Goal: Task Accomplishment & Management: Manage account settings

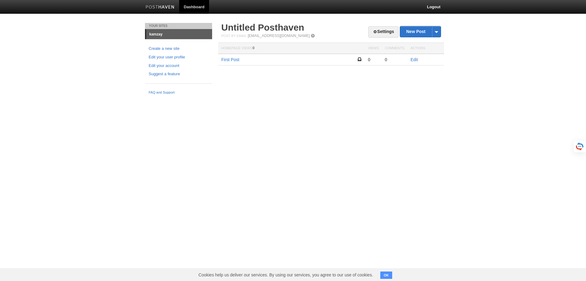
click at [47, 97] on html "Dashboard Logout Your Sites kamzay Create a new site Edit your user profile Edi…" at bounding box center [293, 48] width 586 height 97
click at [416, 59] on link "Edit" at bounding box center [414, 59] width 7 height 5
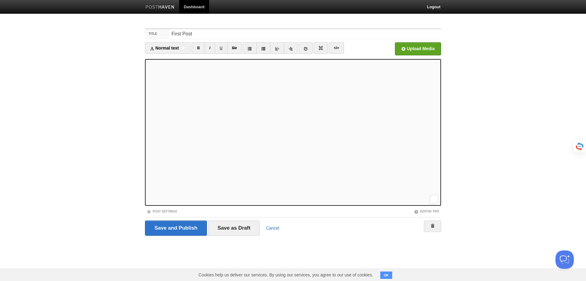
click at [274, 226] on link "Cancel" at bounding box center [272, 227] width 13 height 5
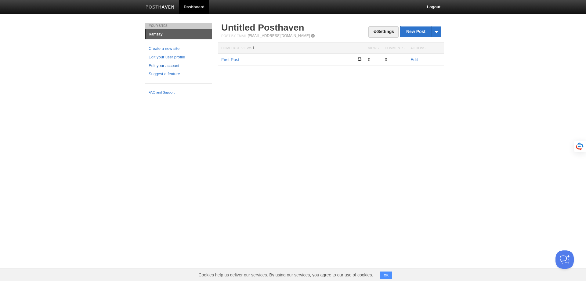
click at [169, 64] on link "Edit your account" at bounding box center [179, 66] width 60 height 6
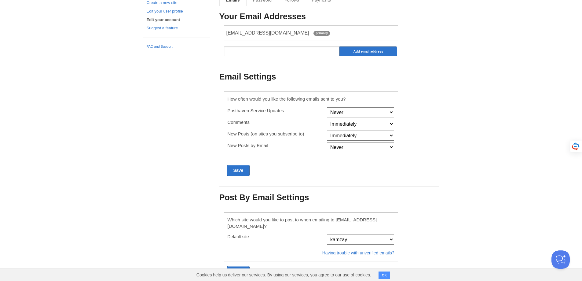
scroll to position [59, 0]
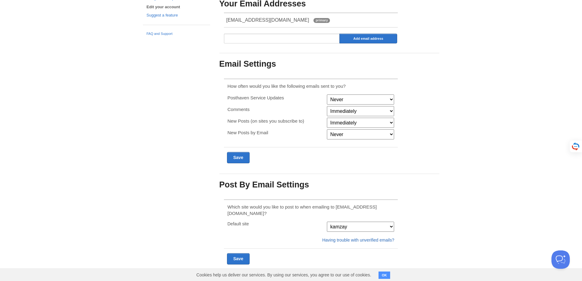
click at [354, 237] on link "Having trouble with unverified emails?" at bounding box center [358, 239] width 72 height 5
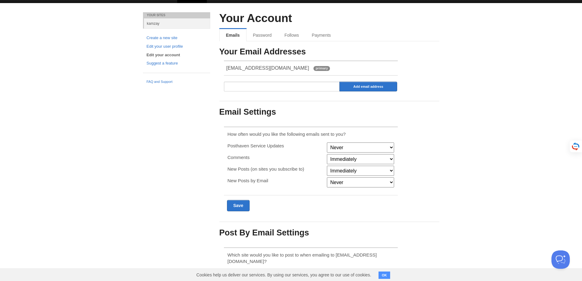
scroll to position [0, 0]
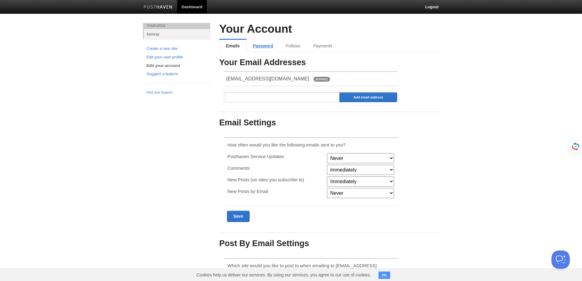
click at [264, 49] on link "Password" at bounding box center [262, 46] width 33 height 12
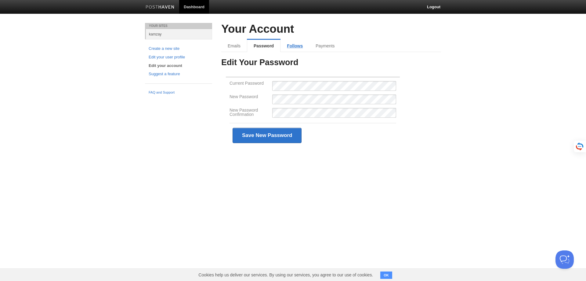
click at [296, 45] on link "Follows" at bounding box center [295, 46] width 29 height 12
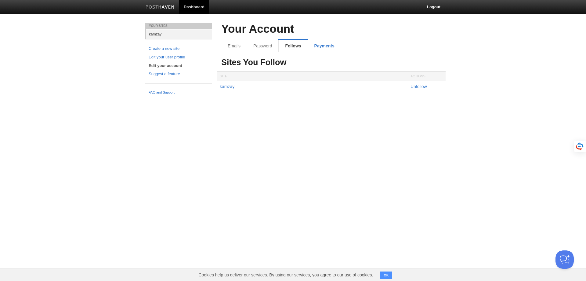
click at [319, 43] on link "Payments" at bounding box center [324, 46] width 33 height 12
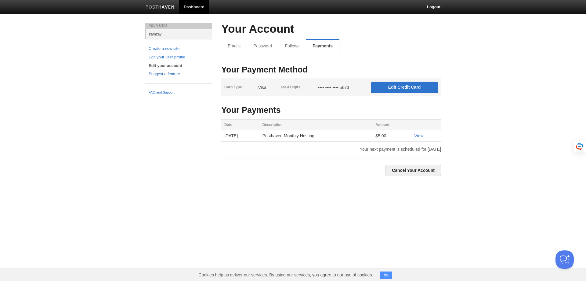
click at [158, 72] on link "Suggest a feature" at bounding box center [179, 74] width 60 height 6
click at [158, 57] on link "Edit your user profile" at bounding box center [179, 57] width 60 height 6
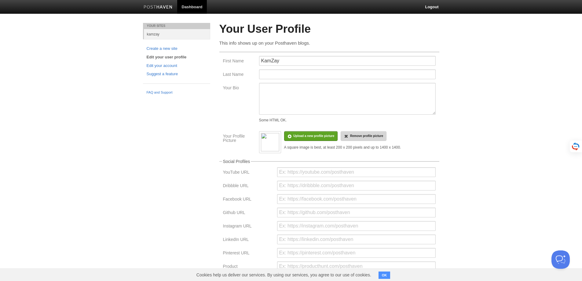
click at [378, 135] on span "Remove profile picture" at bounding box center [366, 135] width 33 height 3
drag, startPoint x: 259, startPoint y: 59, endPoint x: 173, endPoint y: 60, distance: 86.1
click at [174, 60] on div "Your Sites kamzay Create a new site Edit your user profile Edit your account Su…" at bounding box center [290, 193] width 305 height 341
click at [264, 61] on input "@kamzay" at bounding box center [347, 61] width 176 height 10
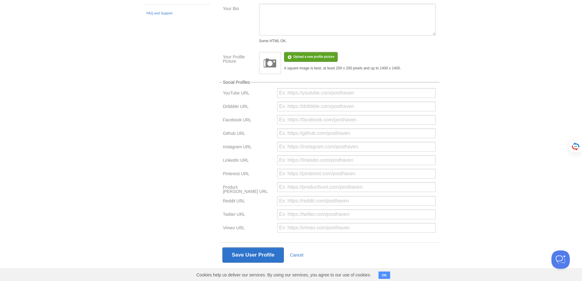
scroll to position [83, 0]
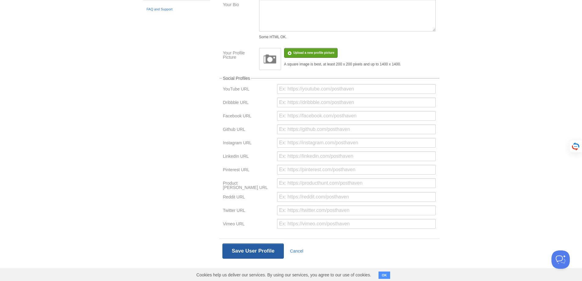
type input "kamzay"
click at [268, 249] on button "Save User Profile" at bounding box center [253, 250] width 62 height 15
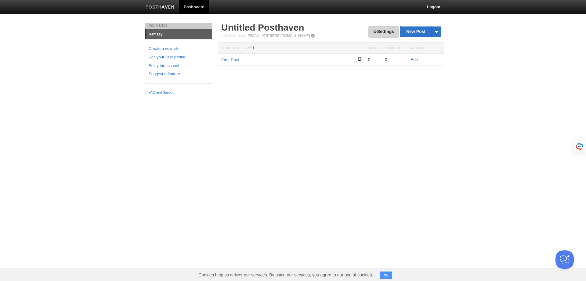
click at [389, 31] on link "Settings" at bounding box center [383, 31] width 30 height 11
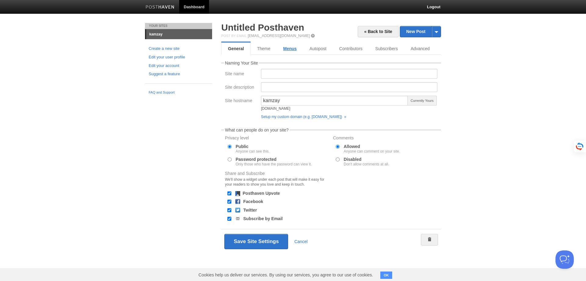
click at [289, 50] on link "Menus" at bounding box center [290, 48] width 26 height 12
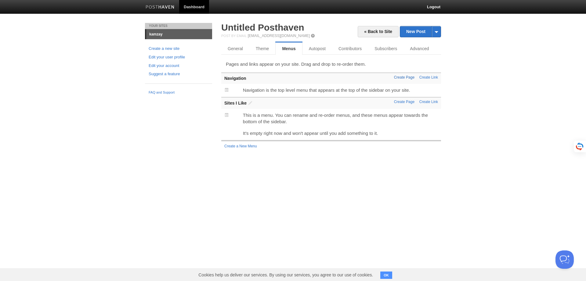
click at [410, 77] on link "Create Page" at bounding box center [404, 77] width 20 height 4
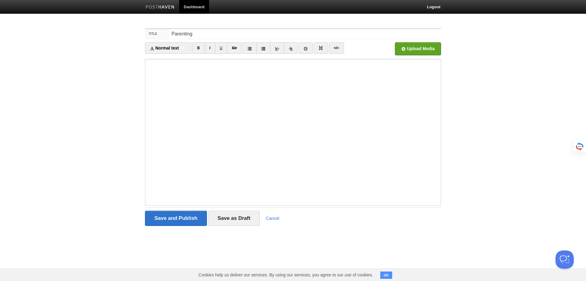
type input "Parenting"
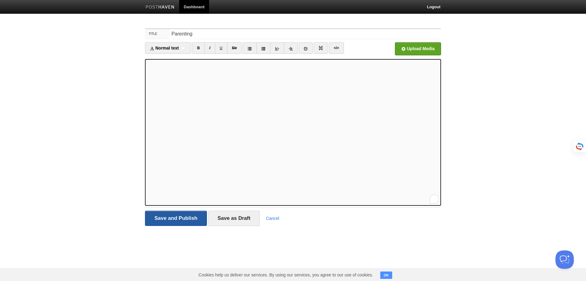
click at [176, 216] on input "Save and Publish" at bounding box center [176, 217] width 62 height 15
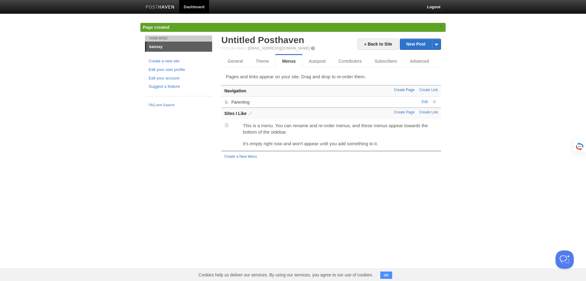
click at [406, 89] on link "Create Page" at bounding box center [404, 90] width 20 height 4
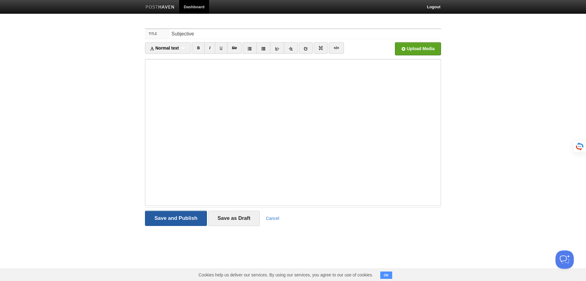
type input "Subjective"
click at [180, 220] on input "Save and Publish" at bounding box center [176, 217] width 62 height 15
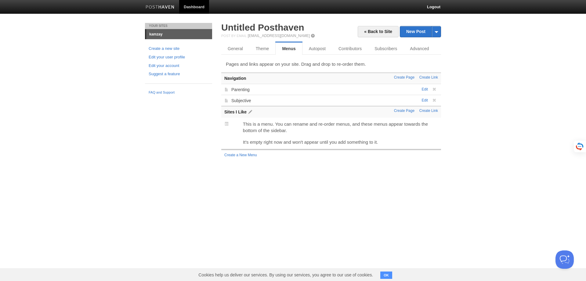
click at [250, 111] on span at bounding box center [250, 112] width 4 height 4
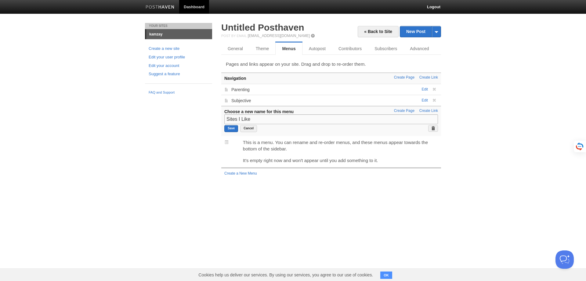
click at [259, 122] on input "Sites I Like" at bounding box center [331, 119] width 214 height 10
drag, startPoint x: 277, startPoint y: 118, endPoint x: 179, endPoint y: 117, distance: 97.4
click at [179, 117] on div "Your Sites kamzay Create a new site Edit your user profile Edit your account Su…" at bounding box center [292, 106] width 305 height 167
click at [233, 129] on input "Save" at bounding box center [231, 128] width 14 height 7
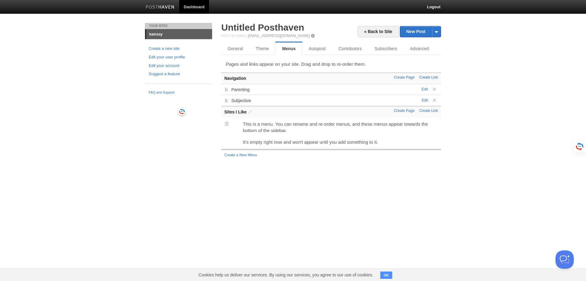
click at [426, 77] on link "Create Link" at bounding box center [428, 77] width 19 height 4
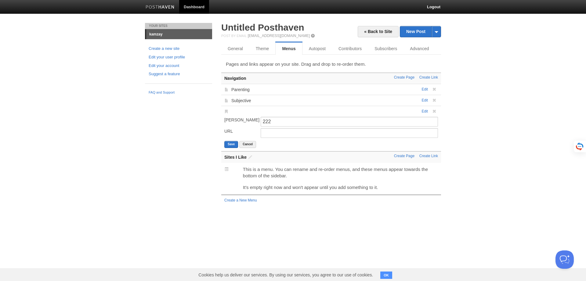
type input "222"
click at [272, 133] on input "URL" at bounding box center [349, 133] width 177 height 10
paste input "https://x.com/home"
type input "https://x.com/home"
click at [233, 144] on button "Save" at bounding box center [231, 144] width 14 height 7
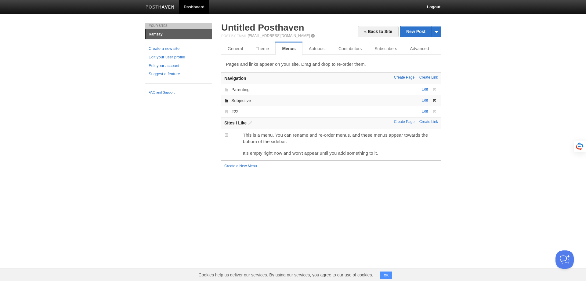
click at [225, 102] on span at bounding box center [226, 100] width 4 height 4
drag, startPoint x: 227, startPoint y: 101, endPoint x: 224, endPoint y: 90, distance: 11.0
click at [320, 49] on link "Autopost" at bounding box center [318, 48] width 31 height 12
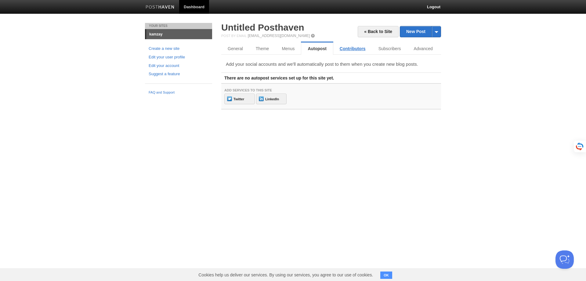
click at [352, 46] on link "Contributors" at bounding box center [352, 48] width 39 height 12
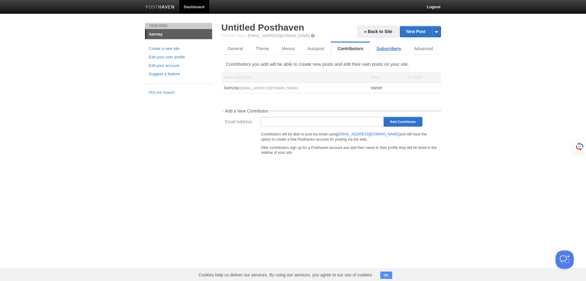
click at [389, 50] on link "Subscribers" at bounding box center [389, 48] width 38 height 12
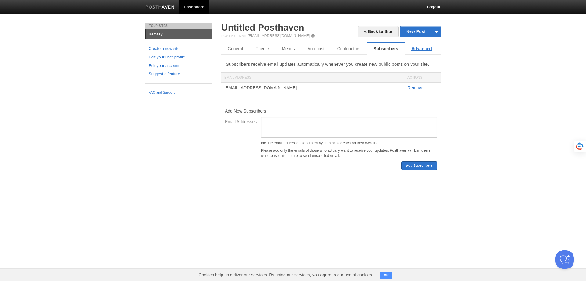
click at [420, 50] on link "Advanced" at bounding box center [421, 48] width 33 height 12
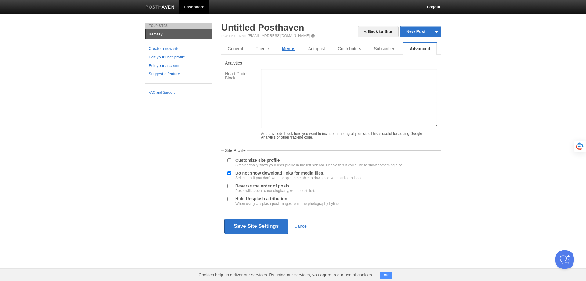
click at [291, 48] on link "Menus" at bounding box center [288, 48] width 26 height 12
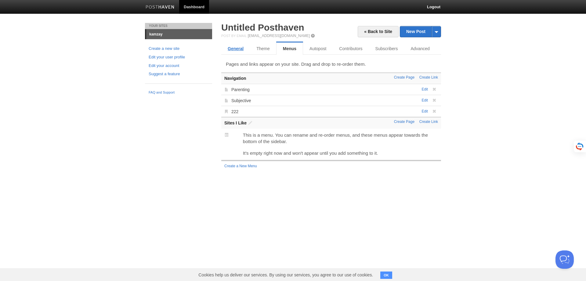
click at [235, 46] on link "General" at bounding box center [235, 48] width 29 height 12
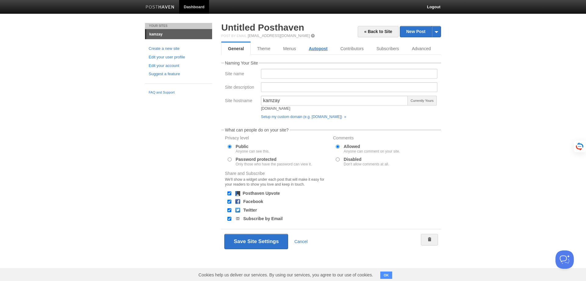
click at [319, 48] on link "Autopost" at bounding box center [318, 48] width 31 height 12
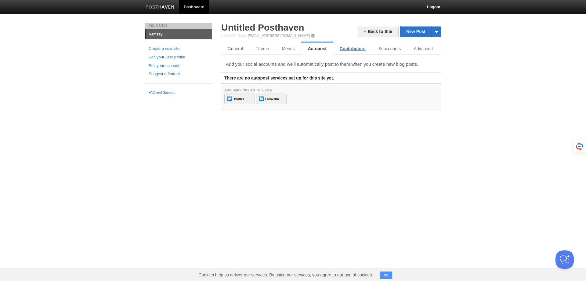
click at [344, 49] on link "Contributors" at bounding box center [352, 48] width 39 height 12
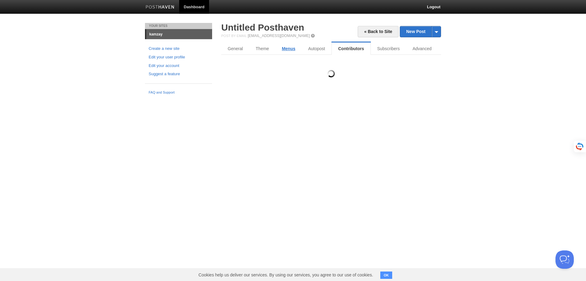
click at [277, 49] on link "Menus" at bounding box center [288, 48] width 26 height 12
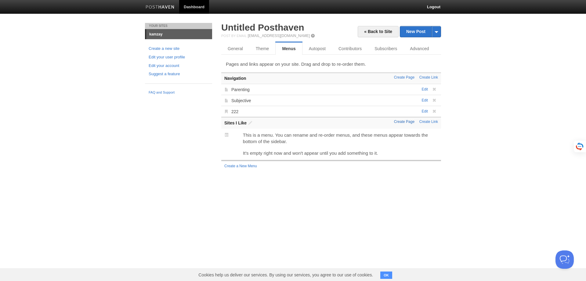
click at [408, 123] on link "Create Page" at bounding box center [404, 121] width 20 height 4
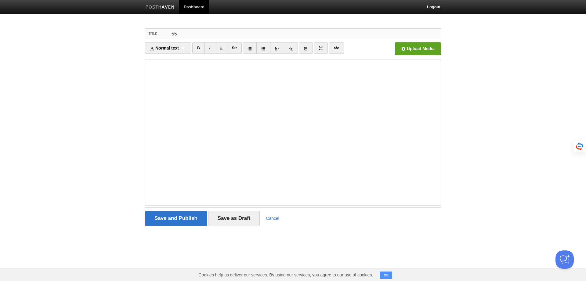
type input "55"
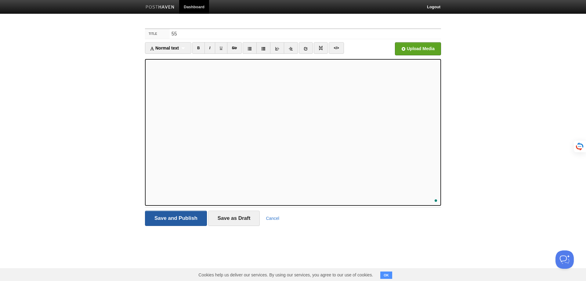
click at [183, 219] on input "Save and Publish" at bounding box center [176, 217] width 62 height 15
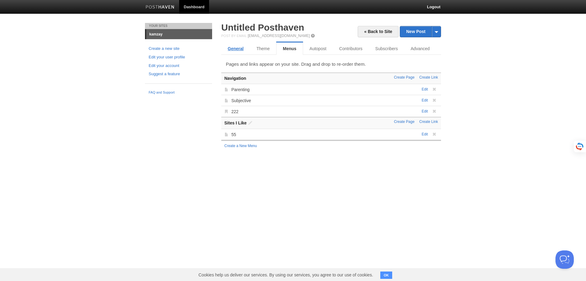
click at [232, 47] on link "General" at bounding box center [235, 48] width 29 height 12
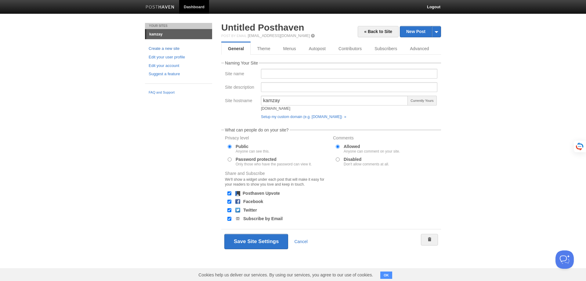
click at [170, 47] on link "Create a new site" at bounding box center [179, 48] width 60 height 6
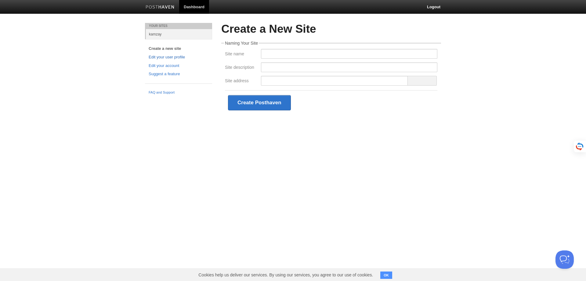
click at [171, 57] on link "Edit your user profile" at bounding box center [179, 57] width 60 height 6
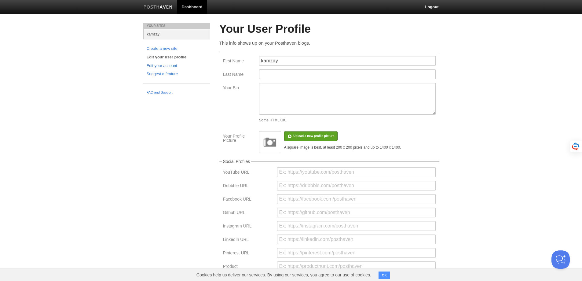
click at [166, 66] on link "Edit your account" at bounding box center [177, 66] width 60 height 6
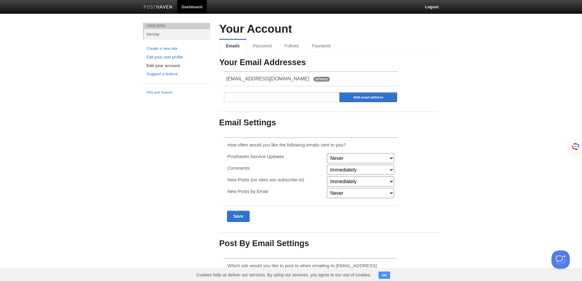
click at [166, 56] on link "Edit your user profile" at bounding box center [177, 57] width 60 height 6
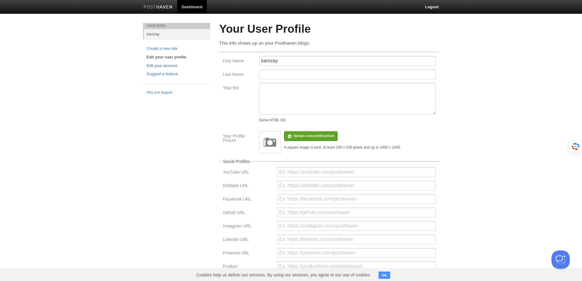
click at [169, 67] on link "Edit your account" at bounding box center [177, 66] width 60 height 6
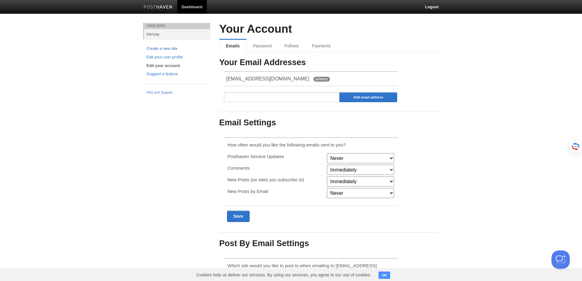
click at [168, 49] on link "Create a new site" at bounding box center [177, 48] width 60 height 6
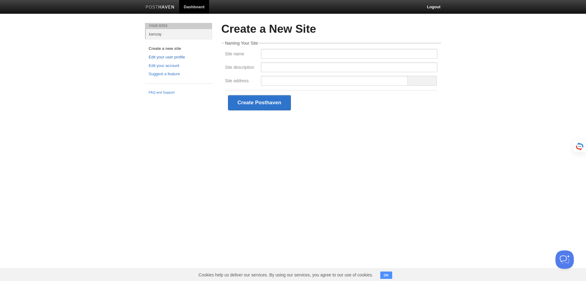
click at [170, 57] on link "Edit your user profile" at bounding box center [179, 57] width 60 height 6
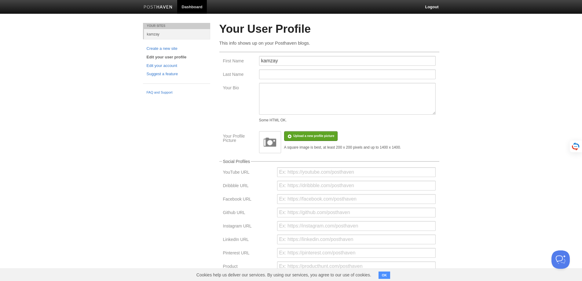
click at [162, 5] on img at bounding box center [157, 7] width 29 height 5
click at [152, 34] on link "kamzay" at bounding box center [177, 34] width 66 height 10
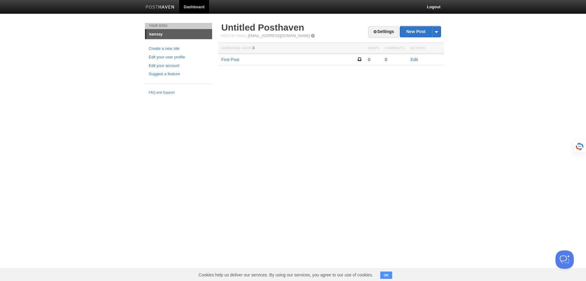
click at [412, 60] on link "Edit" at bounding box center [414, 59] width 7 height 5
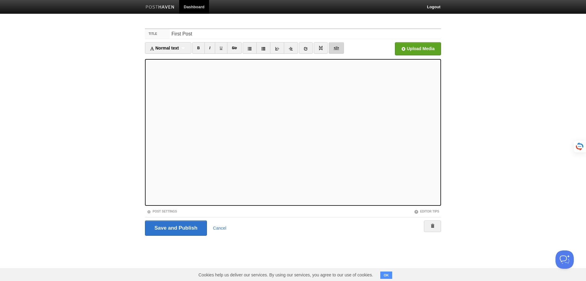
click at [336, 47] on link "</>" at bounding box center [336, 48] width 15 height 12
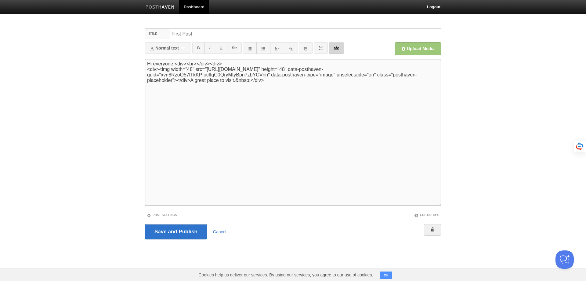
click at [334, 47] on link "</>" at bounding box center [336, 48] width 15 height 12
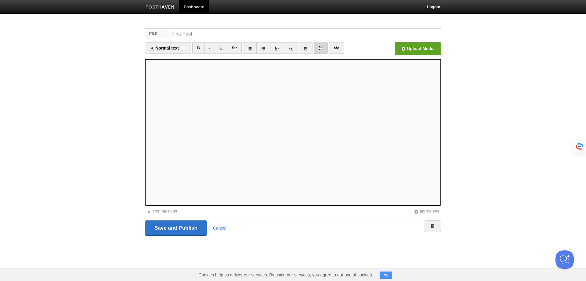
click at [322, 44] on link at bounding box center [321, 48] width 14 height 12
click at [306, 49] on icon at bounding box center [306, 48] width 4 height 4
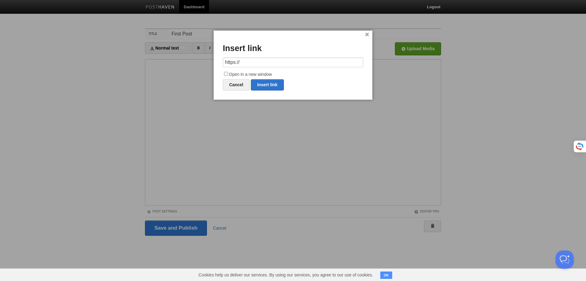
click at [288, 63] on input "https://" at bounding box center [293, 62] width 140 height 10
click at [366, 33] on link "×" at bounding box center [367, 34] width 4 height 3
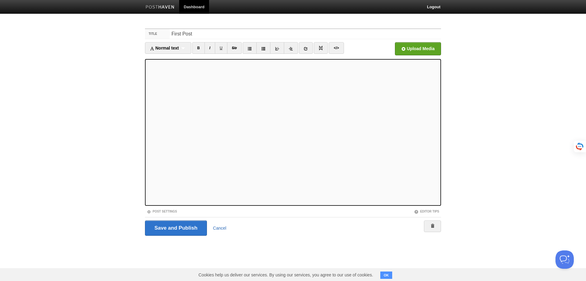
click at [223, 227] on link "Cancel" at bounding box center [219, 227] width 13 height 5
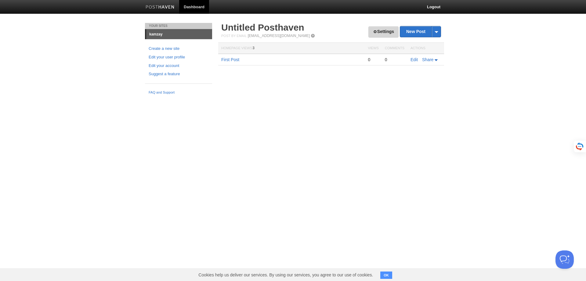
click at [374, 27] on link "Settings" at bounding box center [383, 31] width 30 height 11
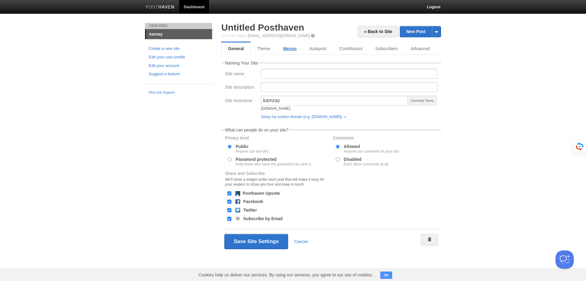
click at [293, 50] on link "Menus" at bounding box center [290, 48] width 26 height 12
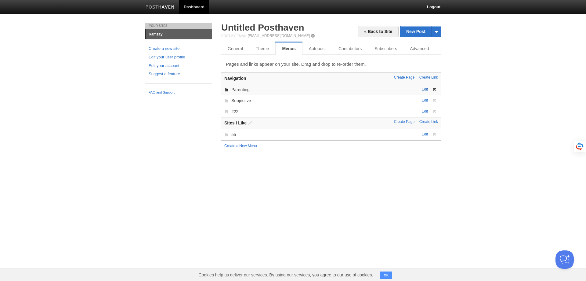
click at [424, 91] on link "Edit" at bounding box center [425, 89] width 6 height 4
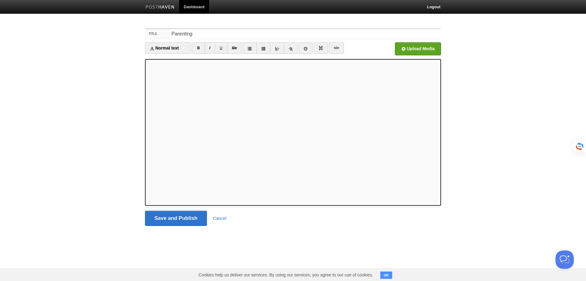
click at [165, 6] on img at bounding box center [160, 7] width 29 height 5
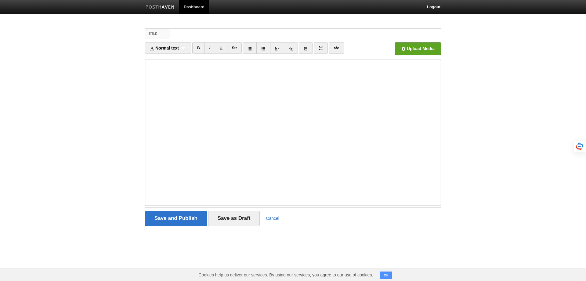
click at [187, 7] on link "Dashboard" at bounding box center [194, 7] width 30 height 14
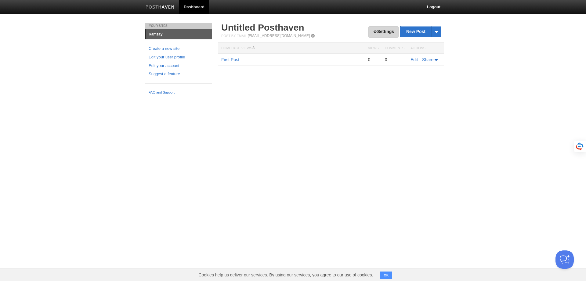
click at [385, 31] on link "Settings" at bounding box center [383, 31] width 30 height 11
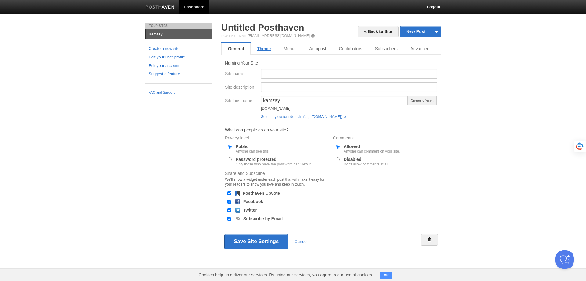
click at [266, 47] on link "Theme" at bounding box center [264, 48] width 27 height 12
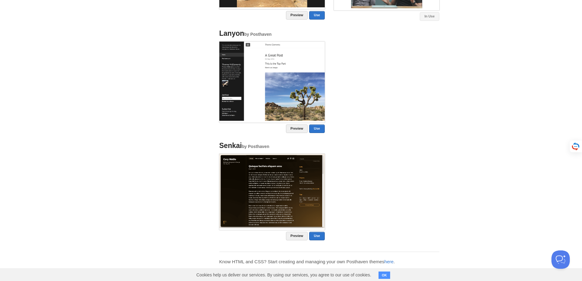
scroll to position [465, 0]
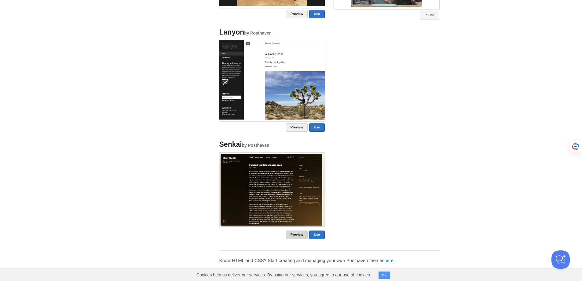
click at [295, 235] on link "Preview" at bounding box center [297, 234] width 22 height 9
click at [295, 124] on link "Preview" at bounding box center [297, 127] width 22 height 9
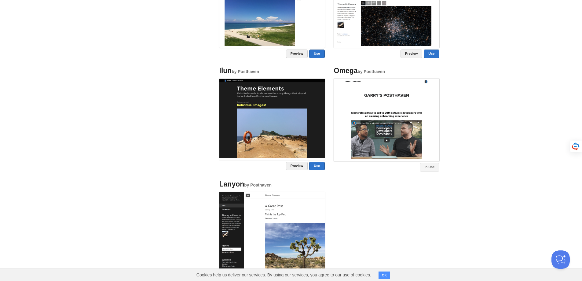
scroll to position [312, 0]
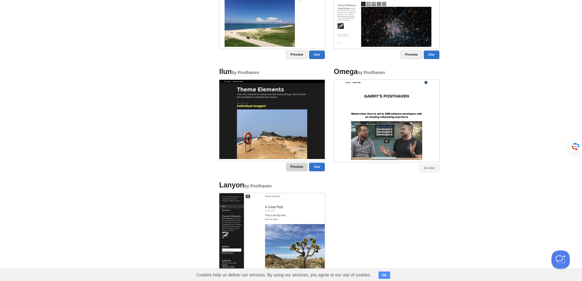
click at [303, 167] on link "Preview" at bounding box center [297, 166] width 22 height 9
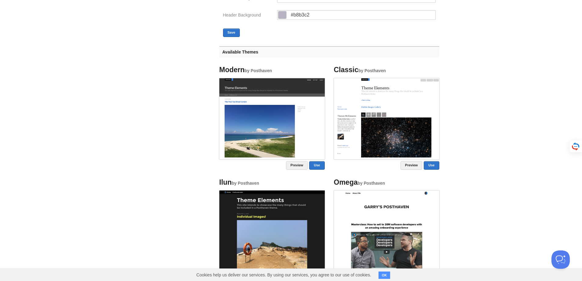
scroll to position [190, 0]
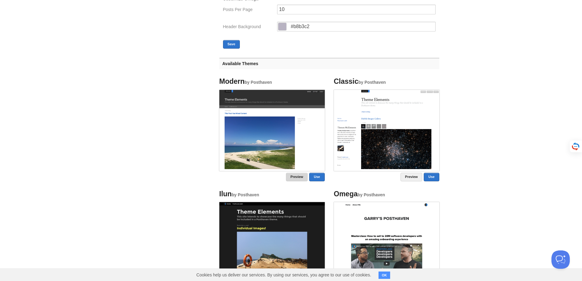
click at [296, 176] on link "Preview" at bounding box center [297, 176] width 22 height 9
click at [412, 173] on link "Preview" at bounding box center [411, 176] width 22 height 9
click at [429, 179] on link "Use" at bounding box center [430, 176] width 15 height 9
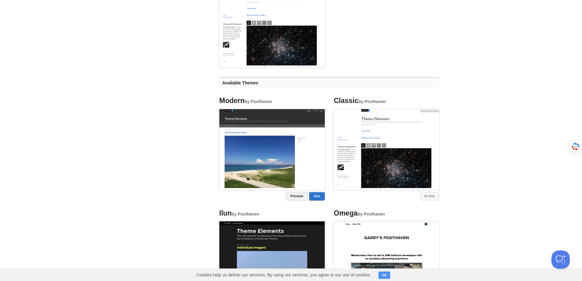
scroll to position [61, 0]
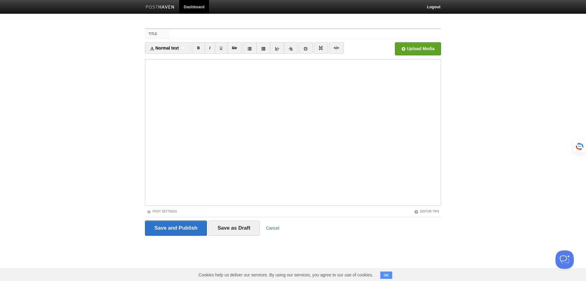
click at [276, 229] on link "Cancel" at bounding box center [272, 227] width 13 height 5
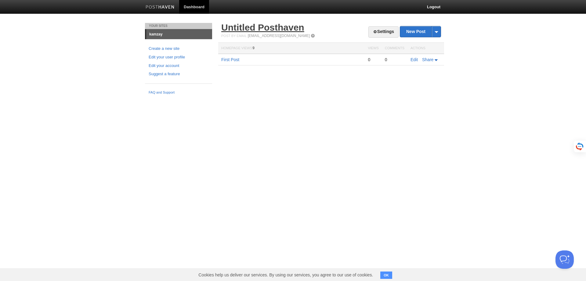
click at [263, 26] on link "Untitled Posthaven" at bounding box center [262, 27] width 83 height 10
click at [378, 32] on link "Settings" at bounding box center [383, 31] width 30 height 11
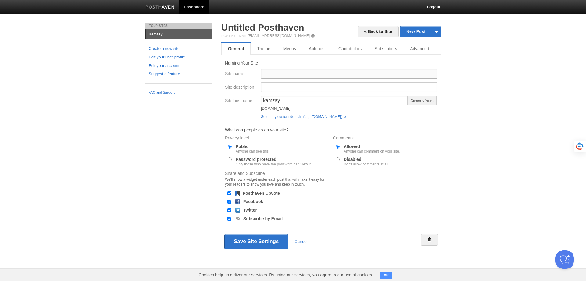
drag, startPoint x: 280, startPoint y: 74, endPoint x: 278, endPoint y: 85, distance: 10.9
click at [280, 74] on input "Site name" at bounding box center [349, 74] width 176 height 10
type input "Personal Website"
click at [267, 244] on button "Save Site Settings" at bounding box center [256, 241] width 64 height 15
